Goal: Information Seeking & Learning: Learn about a topic

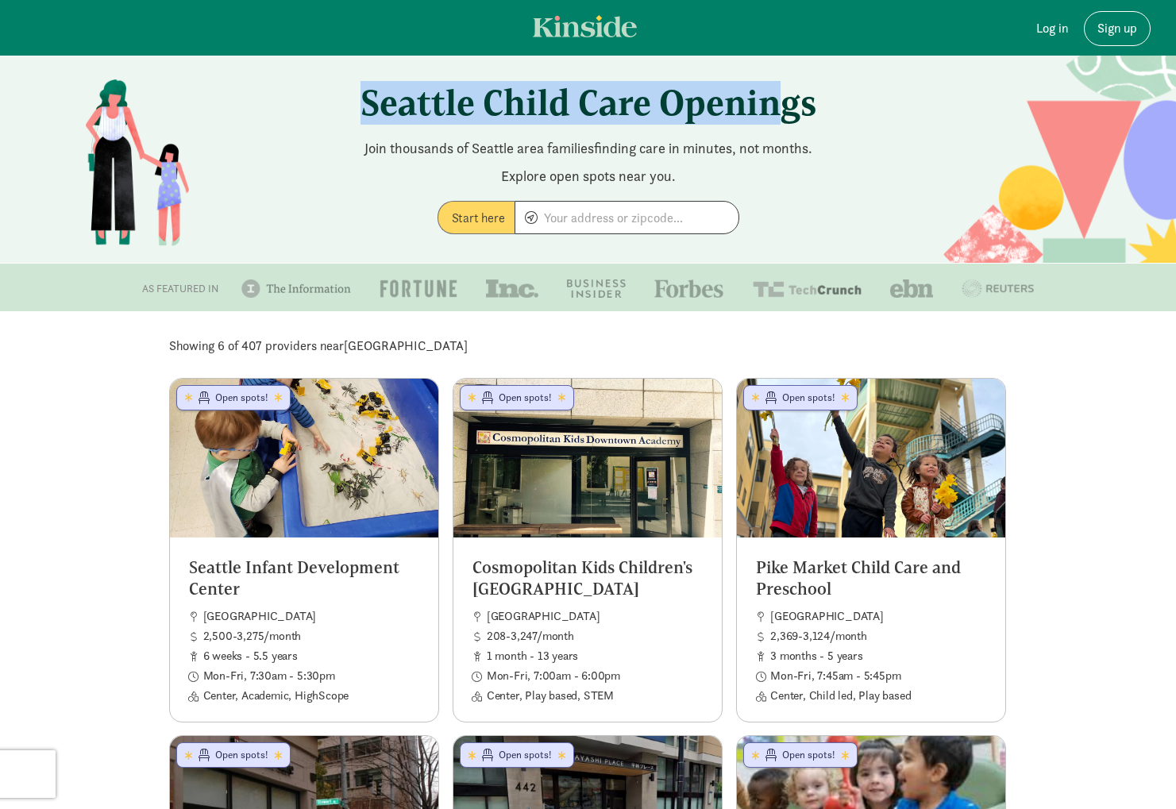
drag, startPoint x: 364, startPoint y: 106, endPoint x: 790, endPoint y: 103, distance: 426.2
click at [790, 103] on h1 "Seattle Child Care Openings" at bounding box center [588, 103] width 881 height 44
click at [691, 105] on h1 "Seattle Child Care Openings" at bounding box center [588, 103] width 881 height 44
drag, startPoint x: 355, startPoint y: 105, endPoint x: 825, endPoint y: 110, distance: 470.7
click at [799, 106] on h1 "Seattle Child Care Openings" at bounding box center [588, 103] width 881 height 44
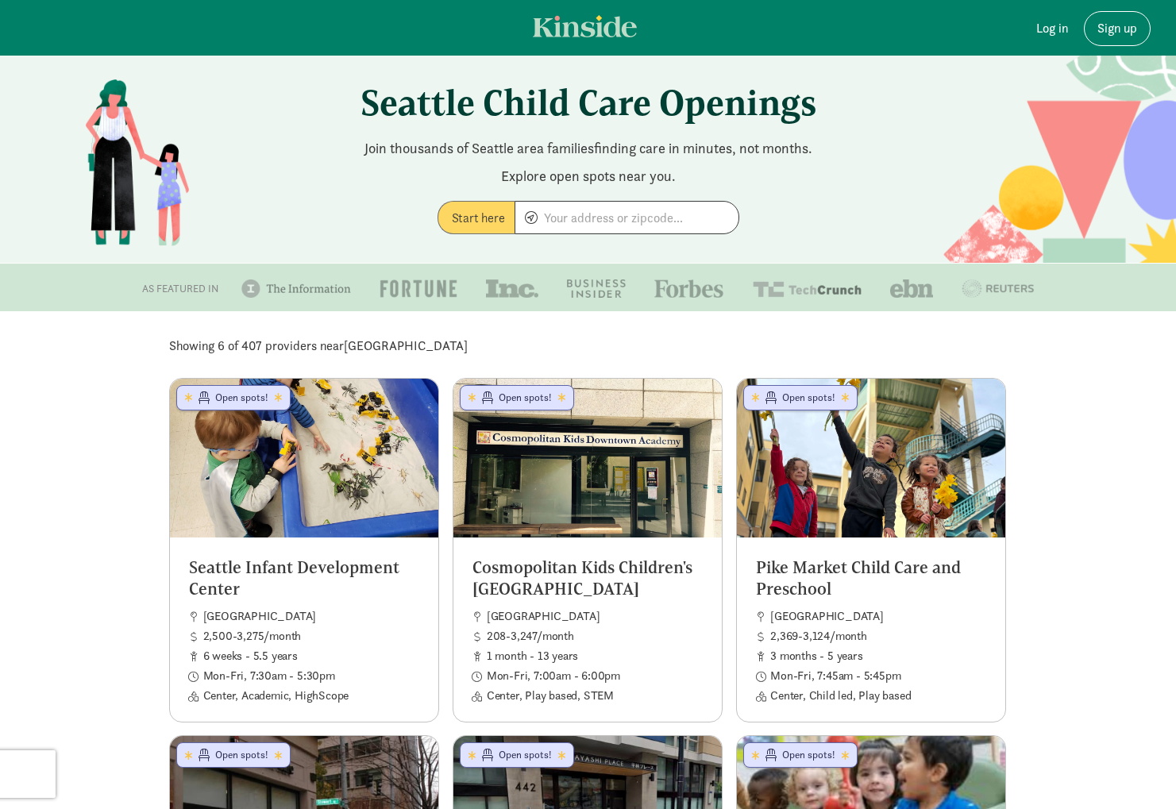
click at [814, 111] on h1 "Seattle Child Care Openings" at bounding box center [588, 103] width 881 height 44
drag, startPoint x: 242, startPoint y: 345, endPoint x: 275, endPoint y: 345, distance: 33.3
click at [265, 344] on p "Showing 6 of 407 providers near [GEOGRAPHIC_DATA]" at bounding box center [588, 346] width 838 height 19
drag, startPoint x: 488, startPoint y: 99, endPoint x: 475, endPoint y: 106, distance: 15.3
click at [475, 106] on h1 "Seattle Child Care Openings" at bounding box center [588, 103] width 881 height 44
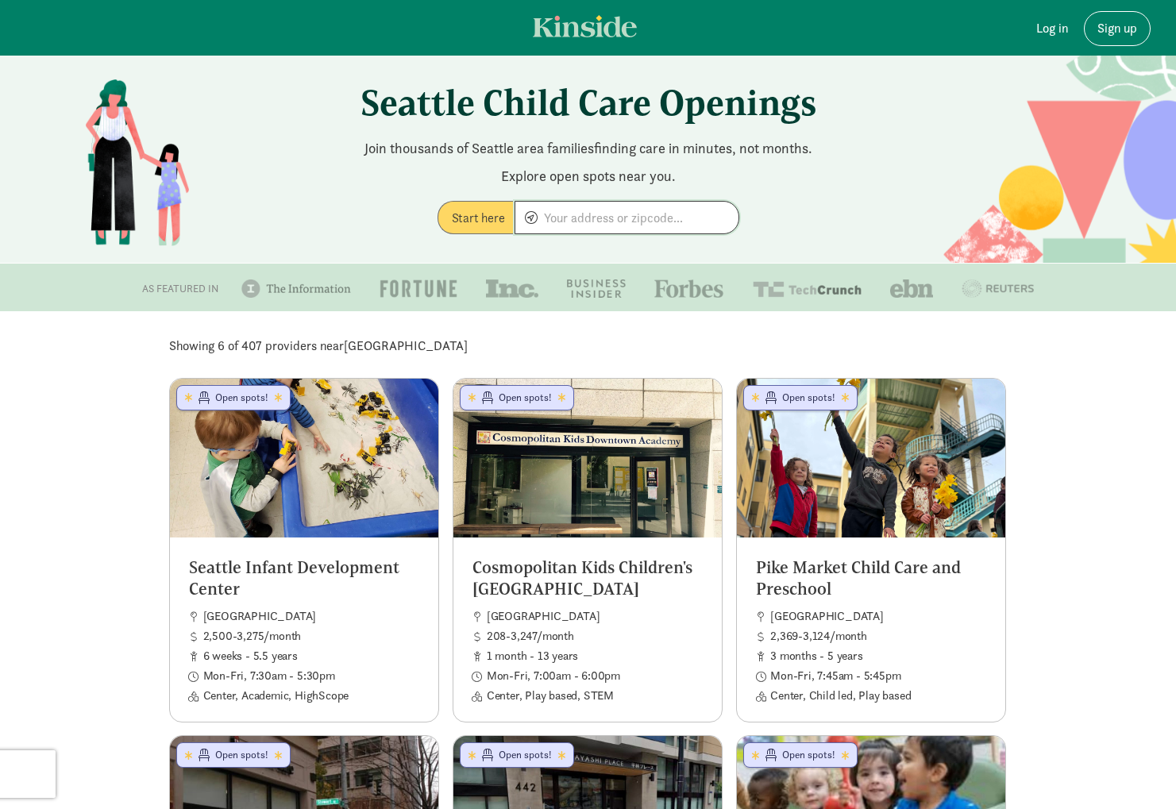
click at [598, 216] on input at bounding box center [626, 218] width 223 height 32
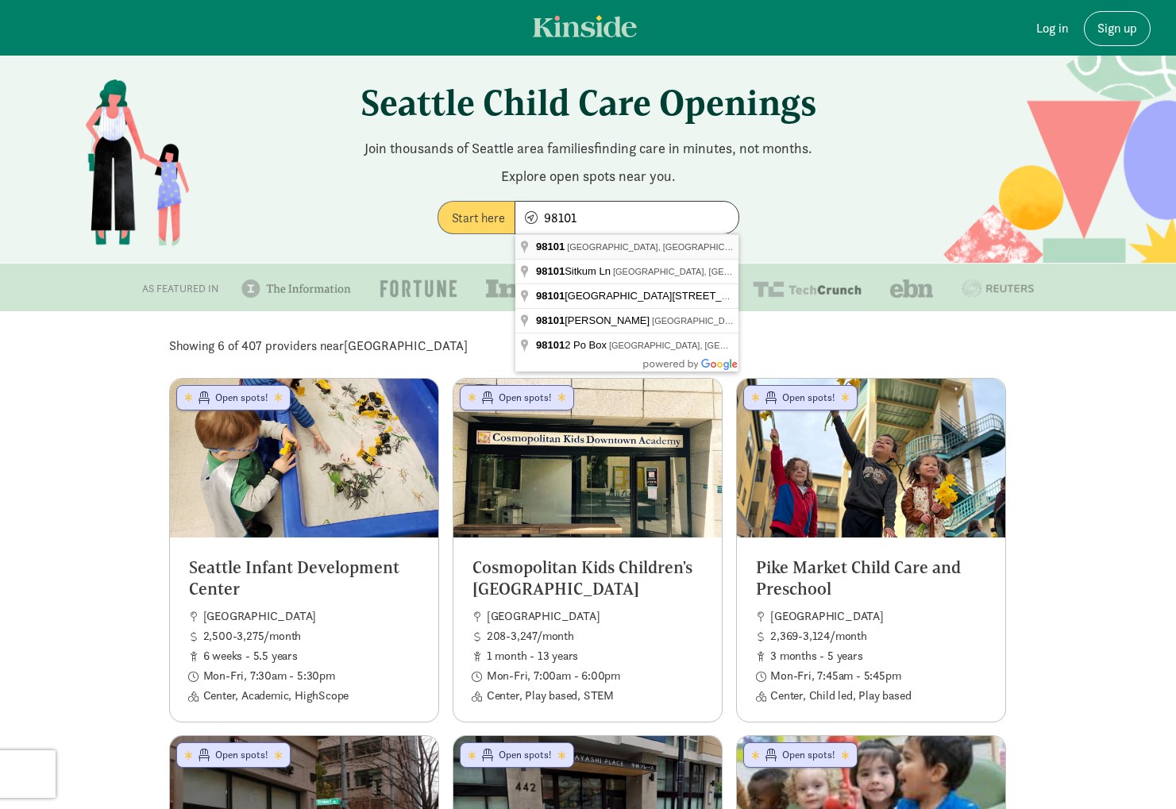
type input "[GEOGRAPHIC_DATA]"
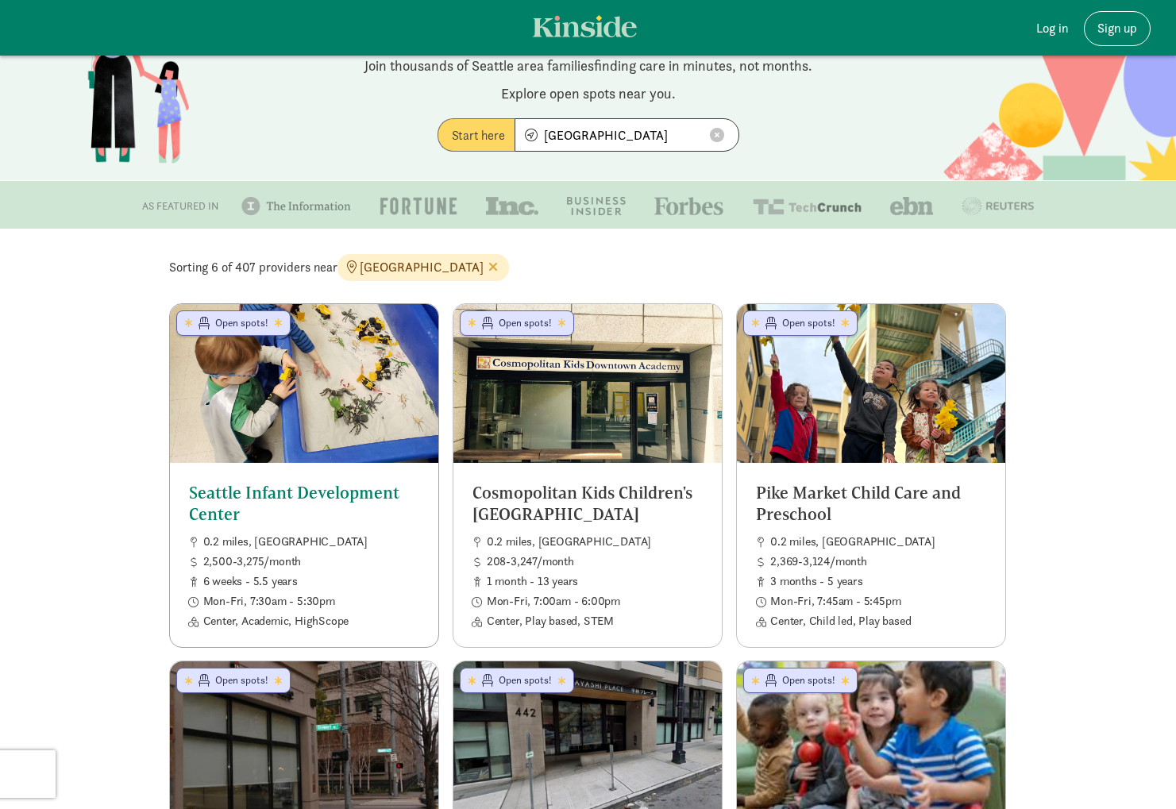
scroll to position [83, 0]
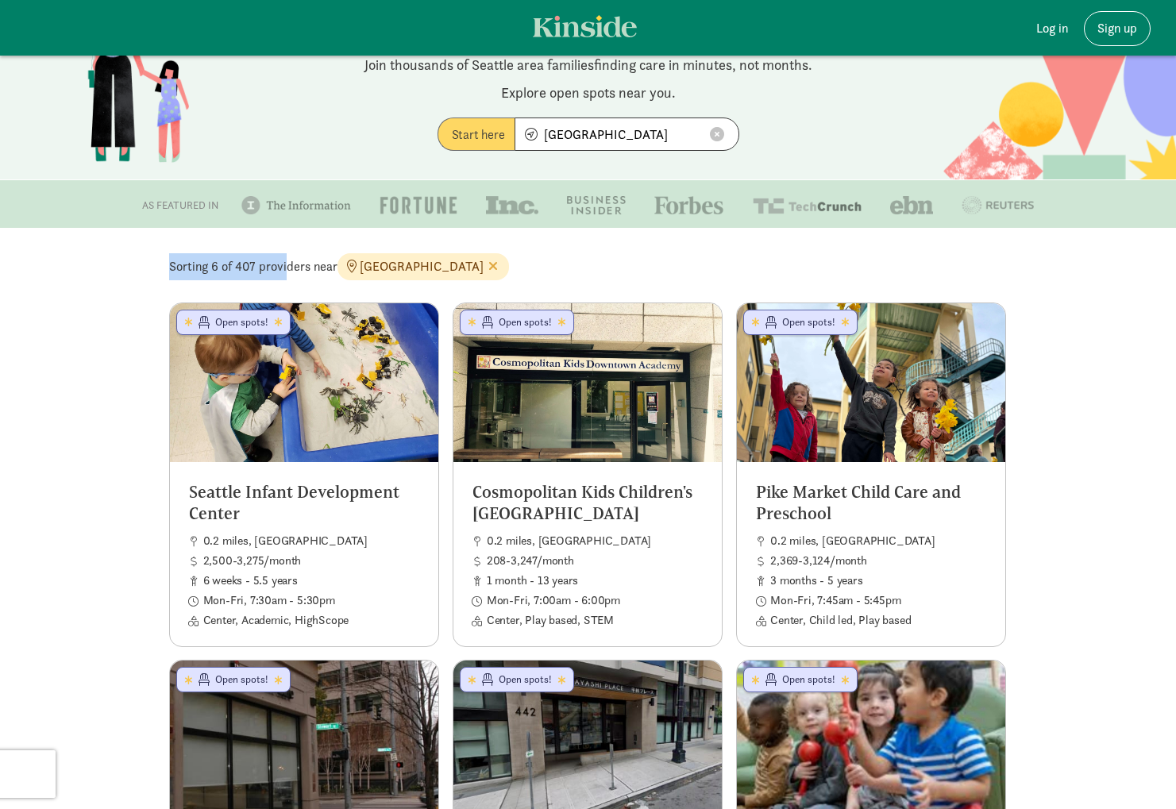
drag, startPoint x: 171, startPoint y: 269, endPoint x: 305, endPoint y: 267, distance: 133.4
click at [287, 267] on p "Sorting 6 of 407 providers near [GEOGRAPHIC_DATA]" at bounding box center [588, 266] width 838 height 27
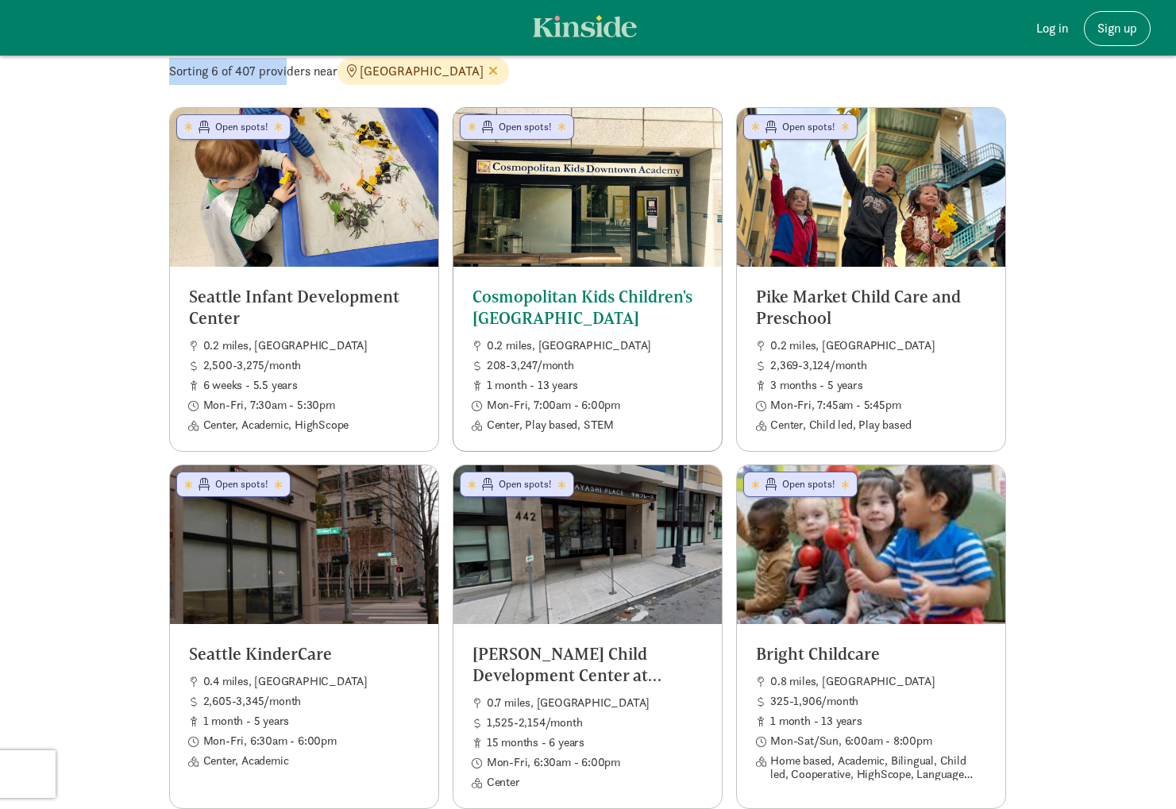
scroll to position [41, 0]
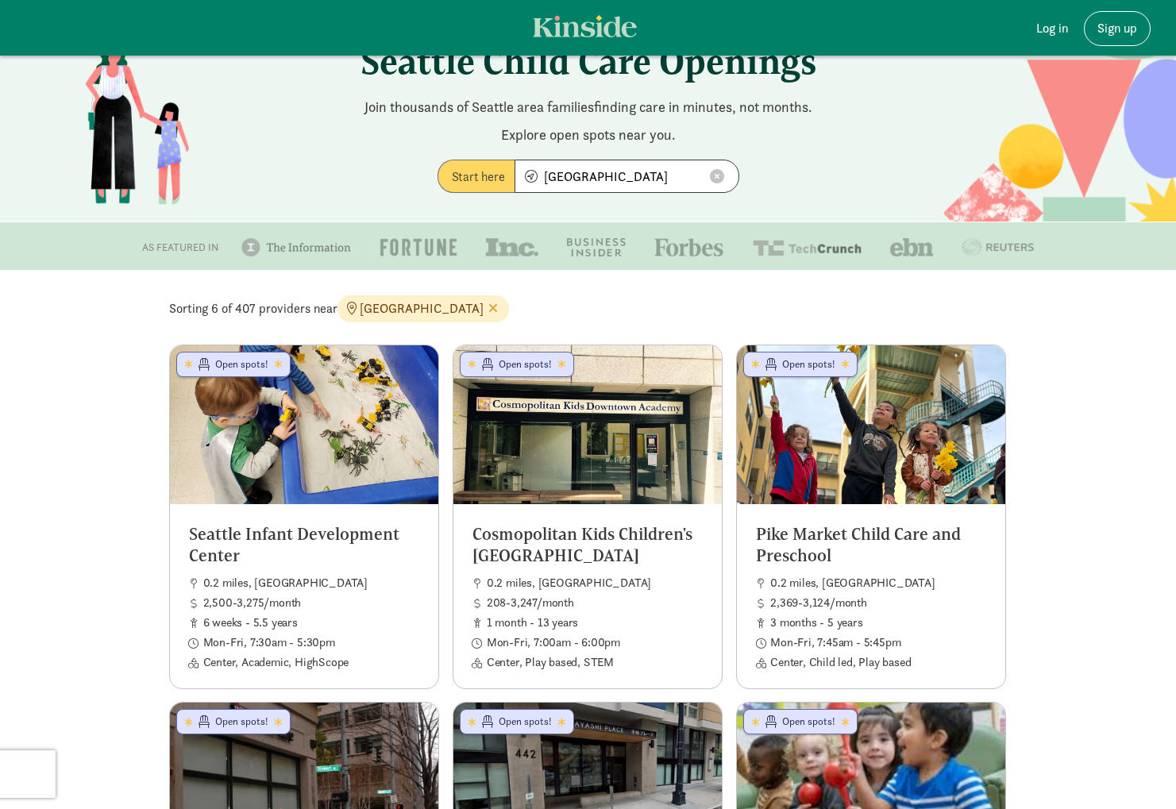
click at [852, 312] on p "Sorting 6 of 407 providers near [GEOGRAPHIC_DATA]" at bounding box center [588, 308] width 838 height 27
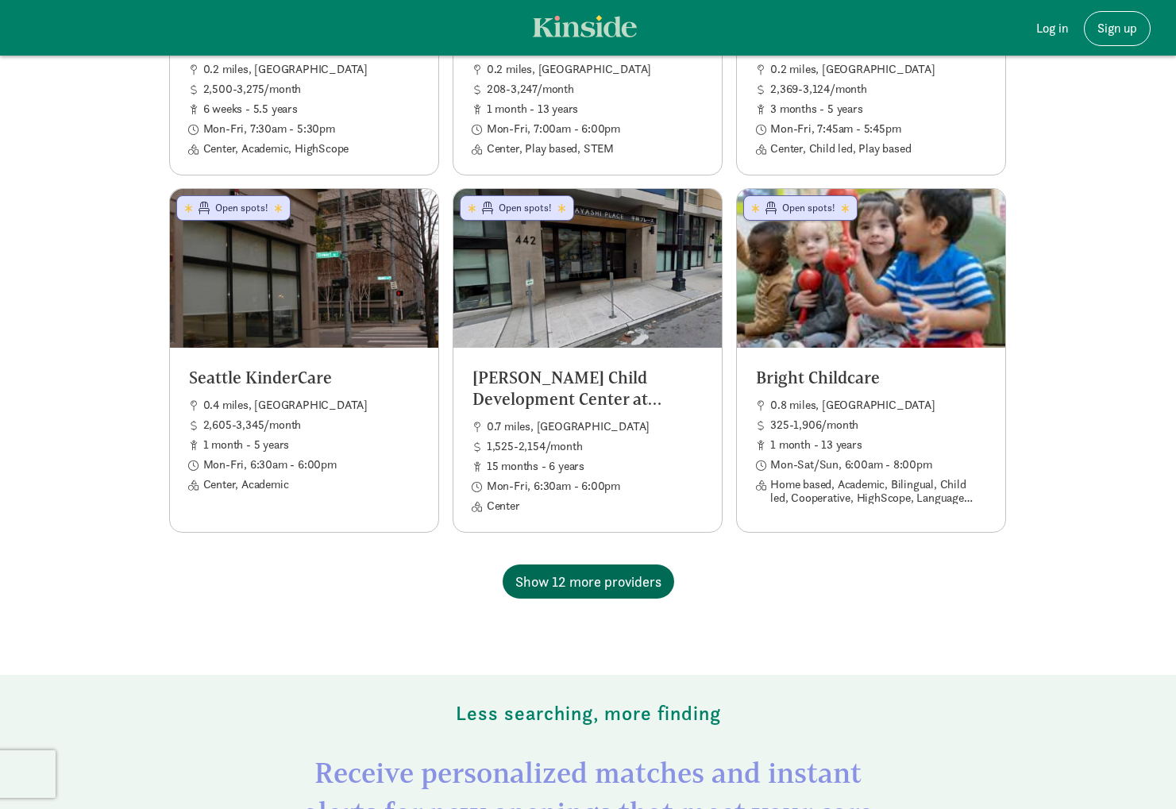
scroll to position [557, 0]
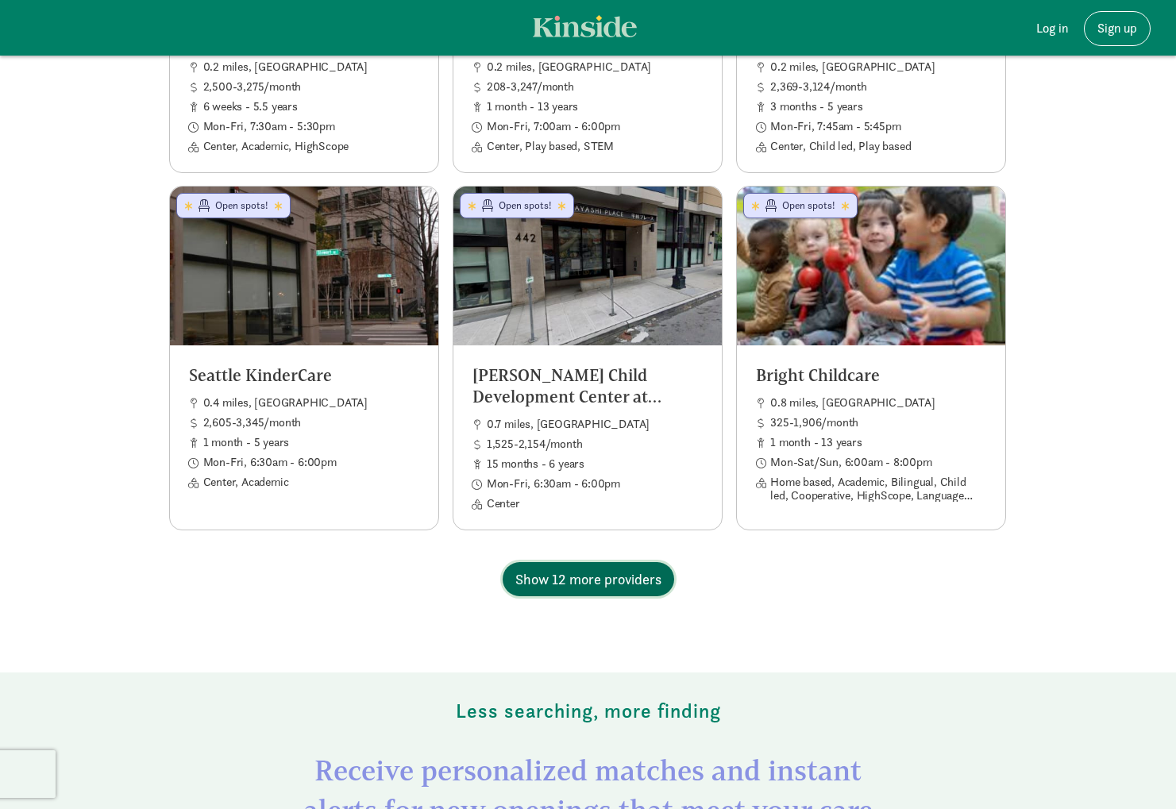
click at [594, 583] on span "Show 12 more providers" at bounding box center [588, 578] width 146 height 21
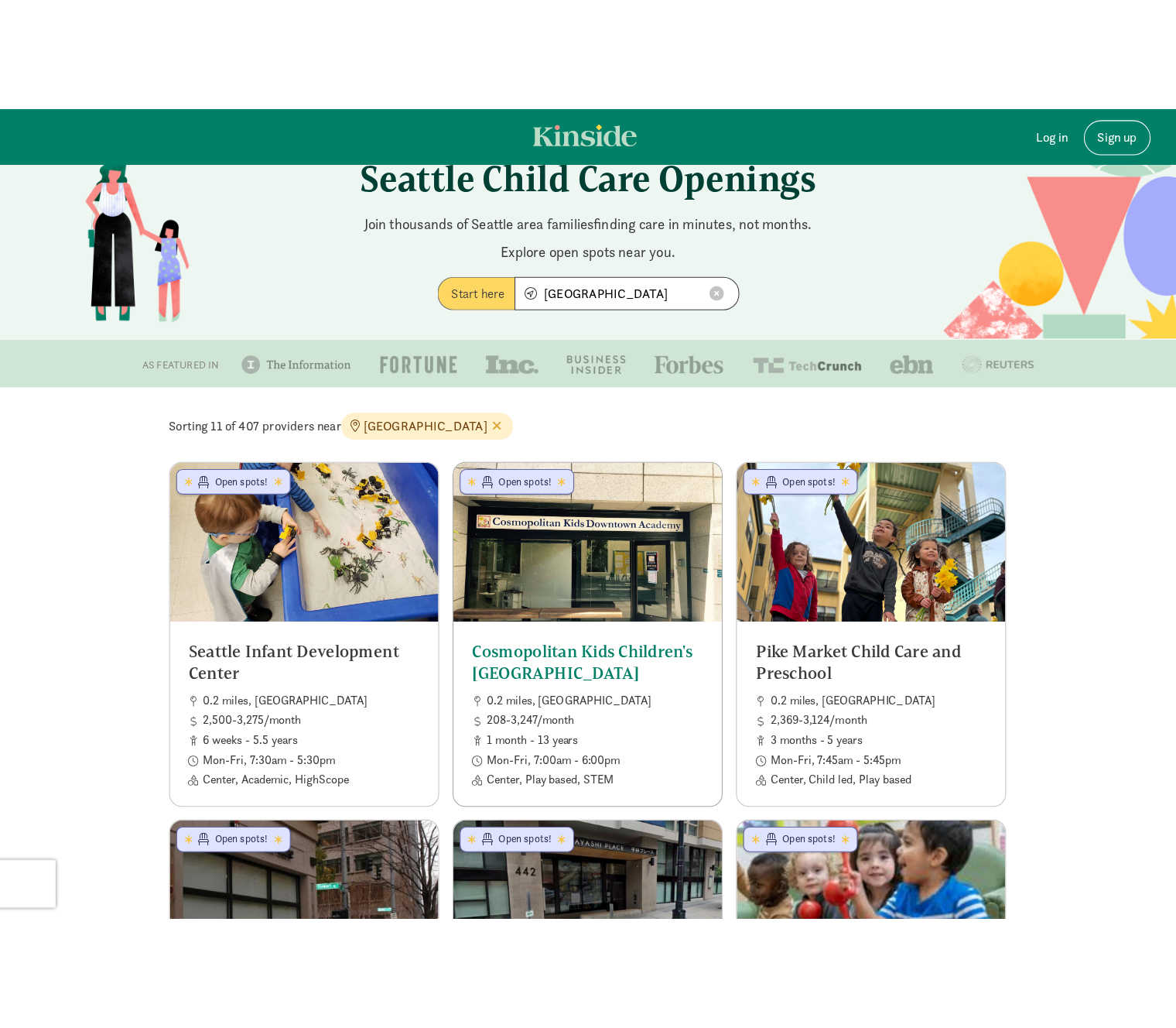
scroll to position [0, 0]
